Goal: Information Seeking & Learning: Learn about a topic

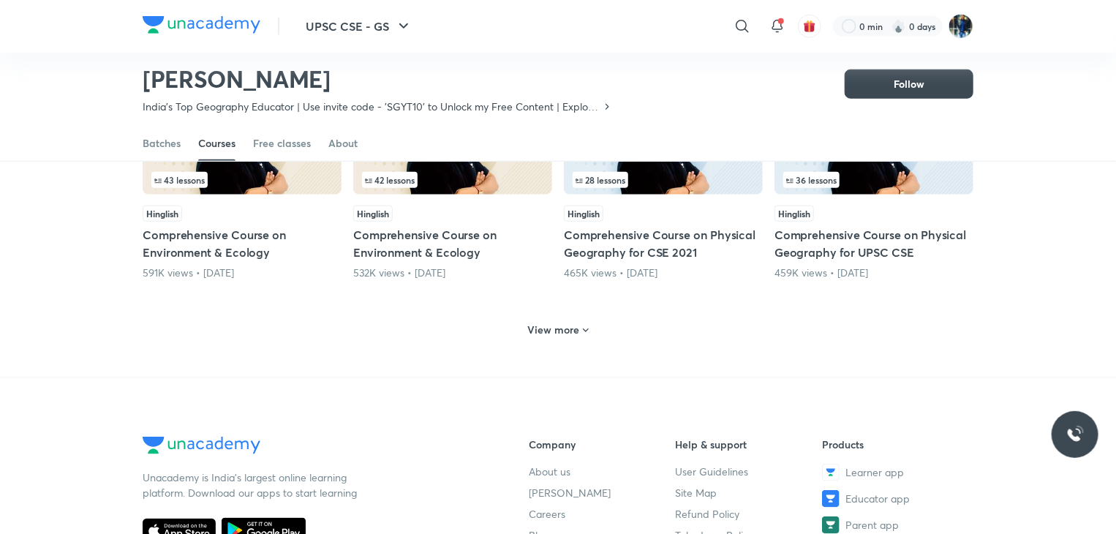
scroll to position [682, 0]
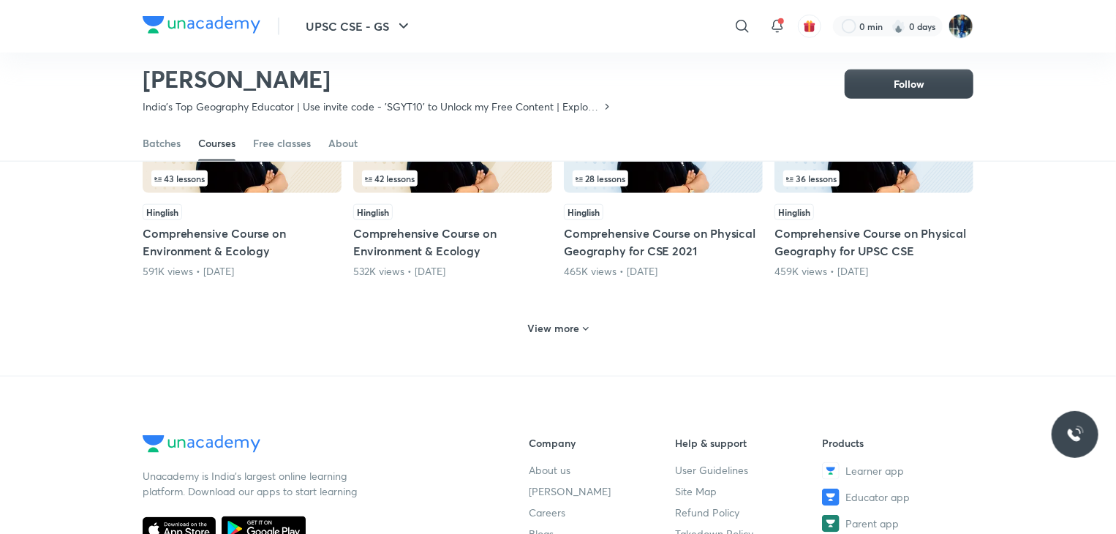
click at [582, 323] on icon at bounding box center [586, 329] width 12 height 12
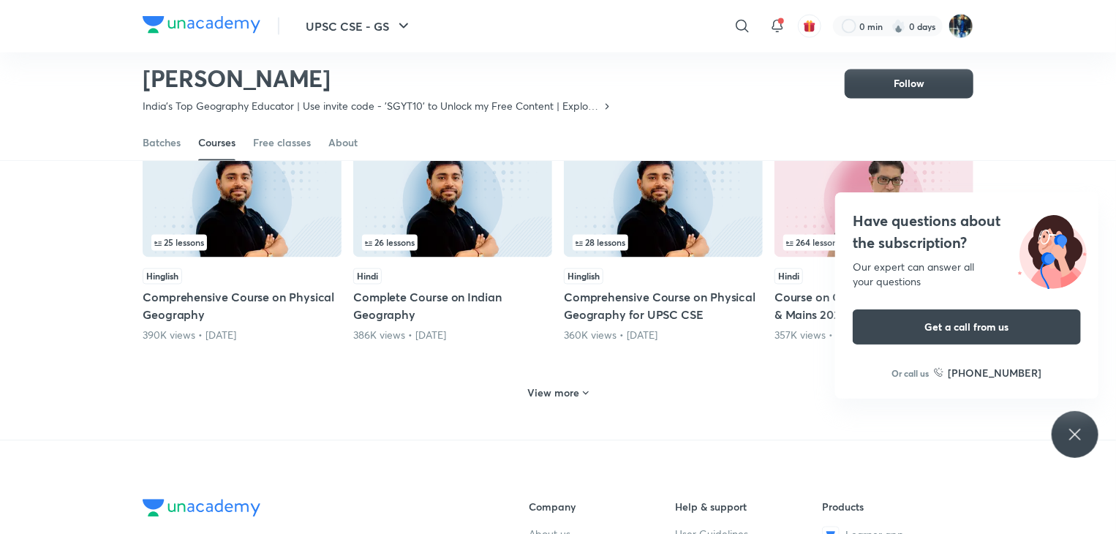
scroll to position [1316, 0]
click at [582, 390] on icon at bounding box center [586, 394] width 12 height 12
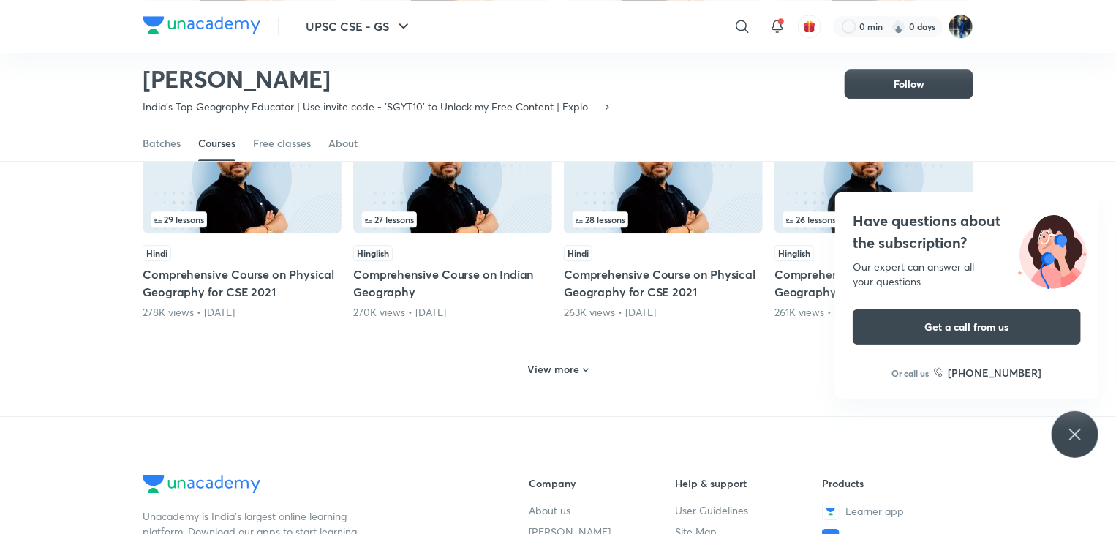
scroll to position [2057, 0]
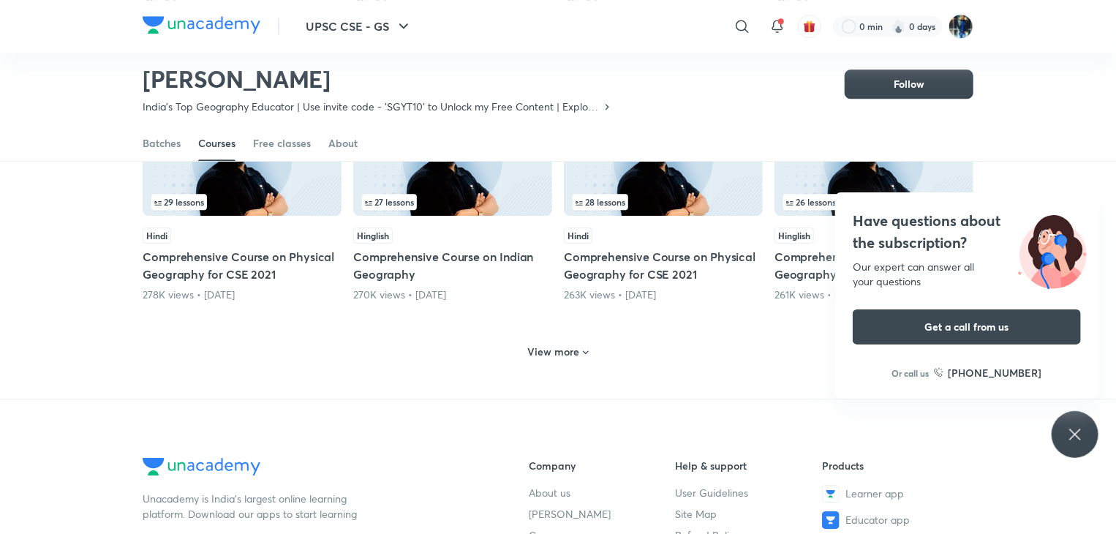
click at [585, 347] on icon at bounding box center [586, 353] width 12 height 12
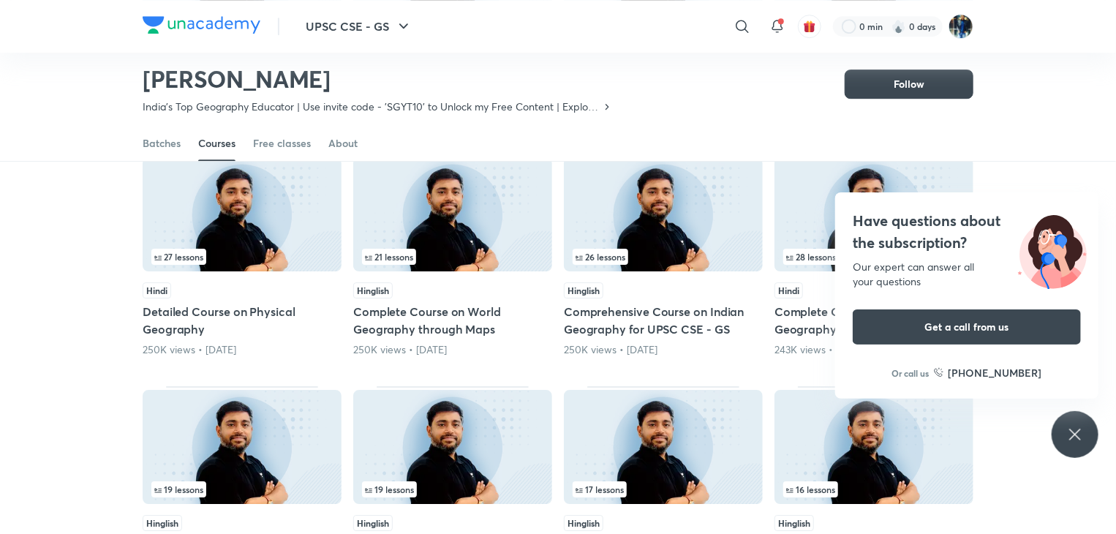
scroll to position [2235, 0]
click at [439, 230] on img at bounding box center [452, 214] width 199 height 114
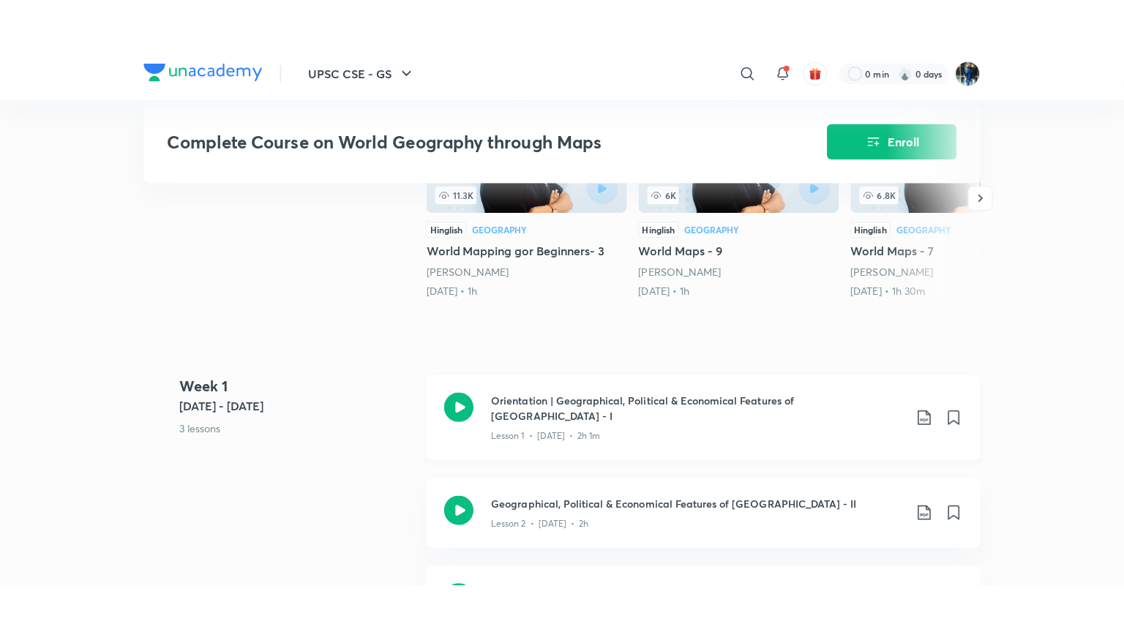
scroll to position [426, 0]
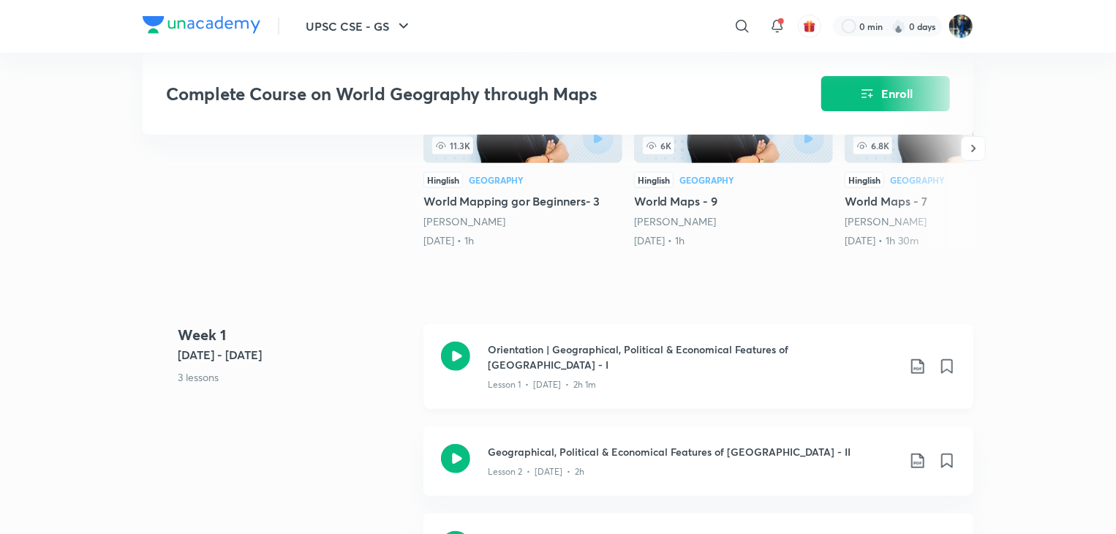
click at [505, 345] on h3 "Orientation | Geographical, Political & Economical Features of [GEOGRAPHIC_DATA…" at bounding box center [693, 357] width 410 height 31
